Goal: Submit feedback/report problem

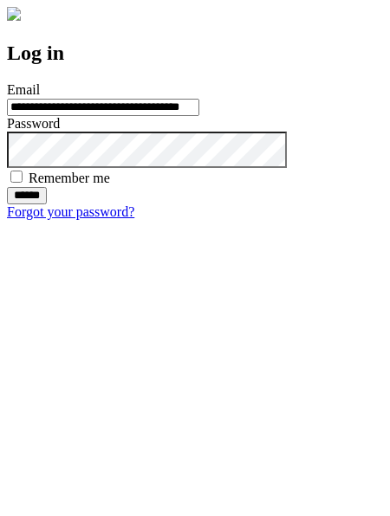
type input "**********"
click at [47, 204] on input "******" at bounding box center [27, 195] width 40 height 17
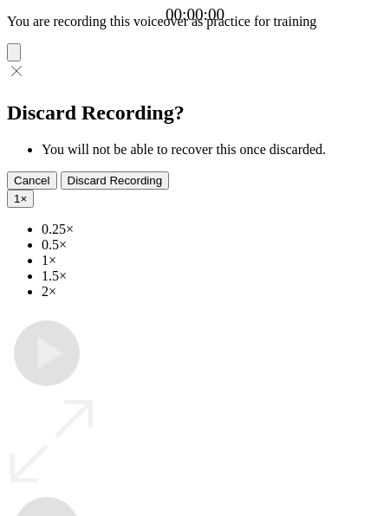
type input "**********"
